Goal: Check status

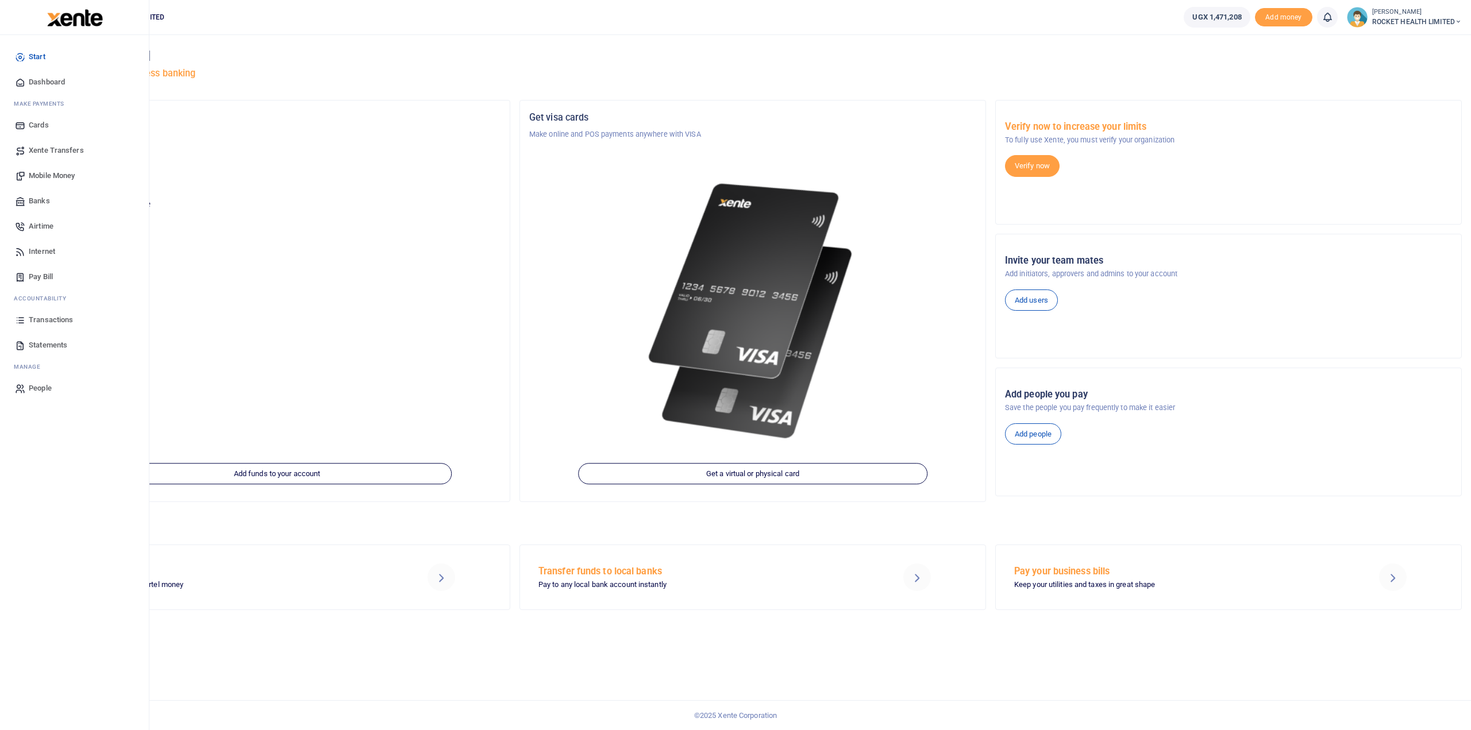
click at [60, 321] on span "Transactions" at bounding box center [51, 319] width 44 height 11
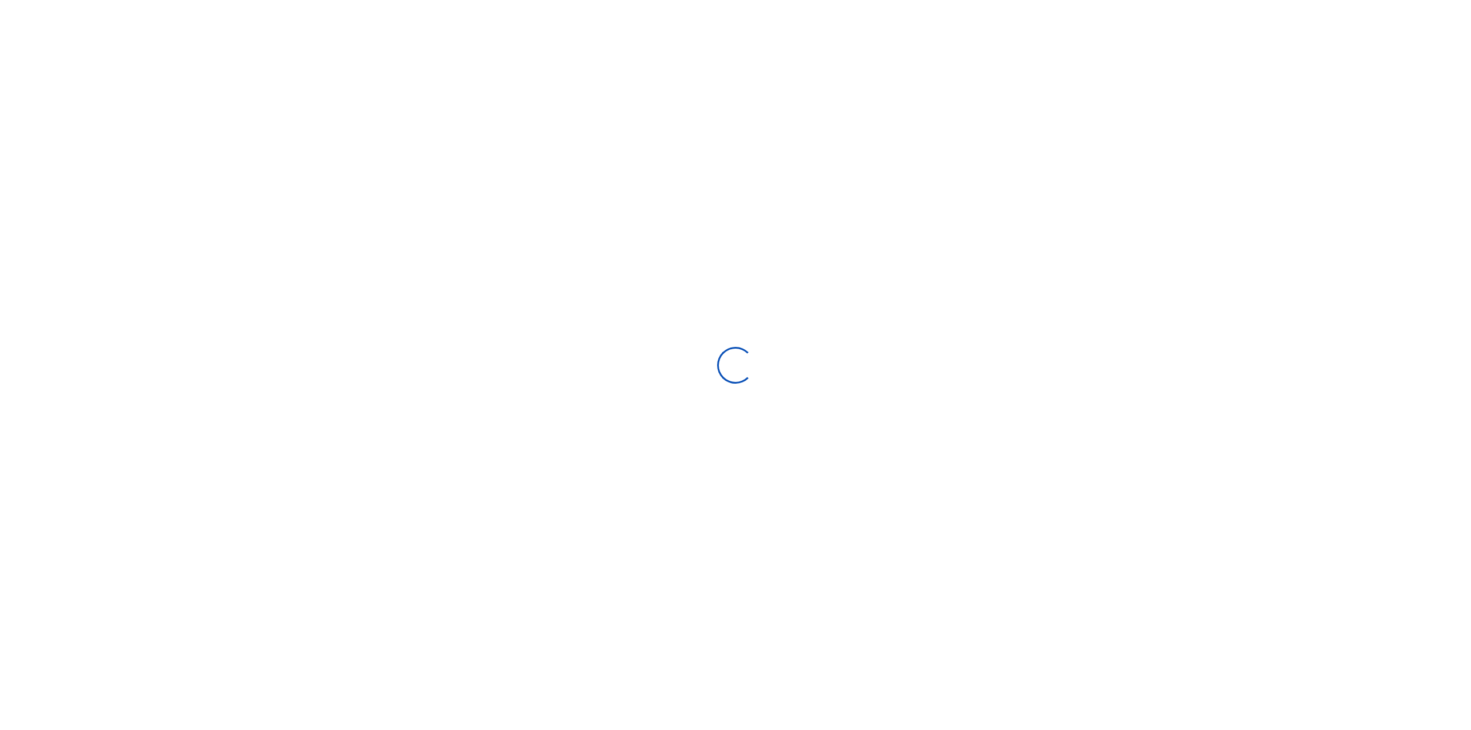
select select
type input "[DATE] - [DATE]"
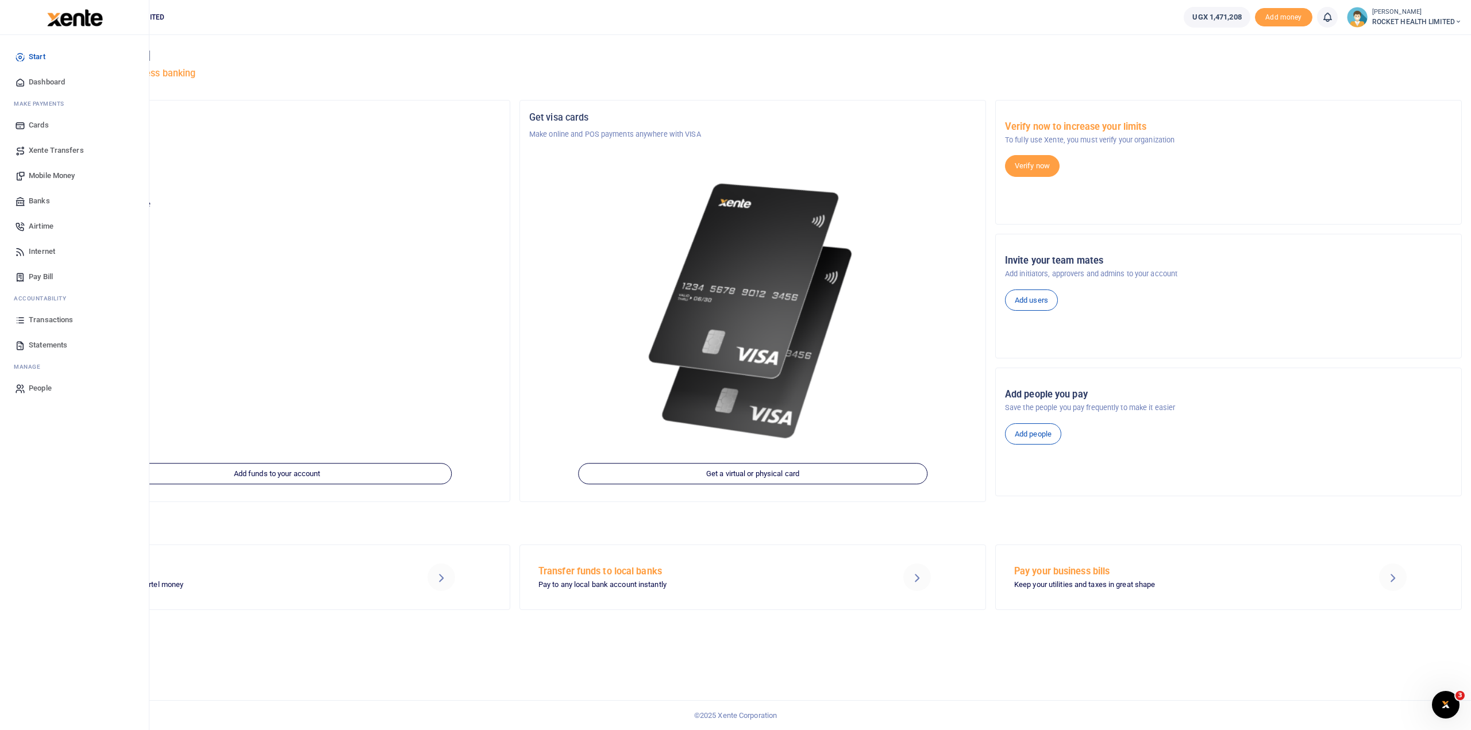
click at [51, 318] on span "Transactions" at bounding box center [51, 319] width 44 height 11
